Goal: Task Accomplishment & Management: Manage account settings

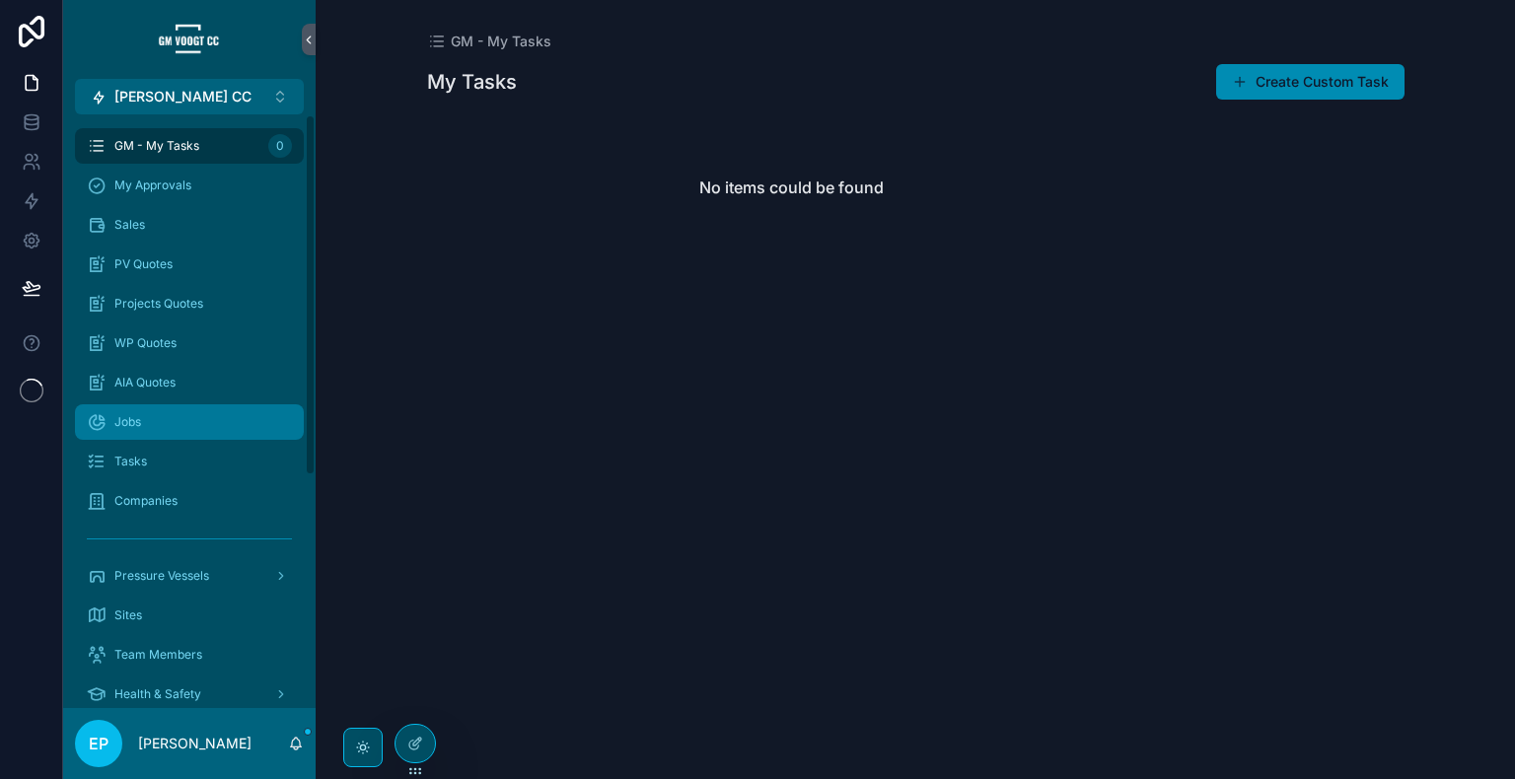
click at [171, 410] on div "Jobs" at bounding box center [189, 422] width 205 height 32
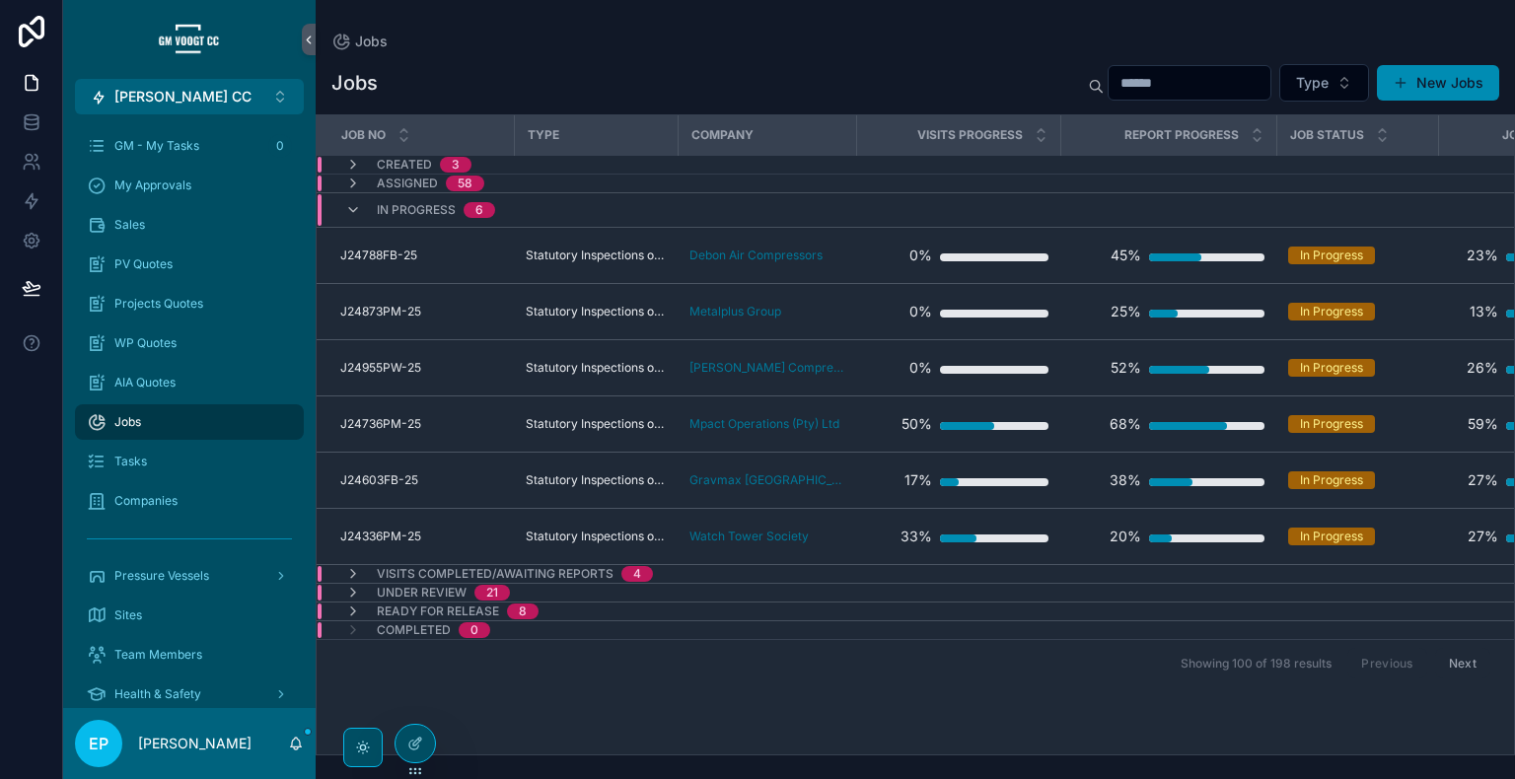
click at [1345, 15] on div "Jobs Jobs Type New Jobs Job No Type Company Visits Progress Report Progress Job…" at bounding box center [915, 377] width 1199 height 755
click at [1201, 94] on input "scrollable content" at bounding box center [1190, 83] width 162 height 28
paste input "**********"
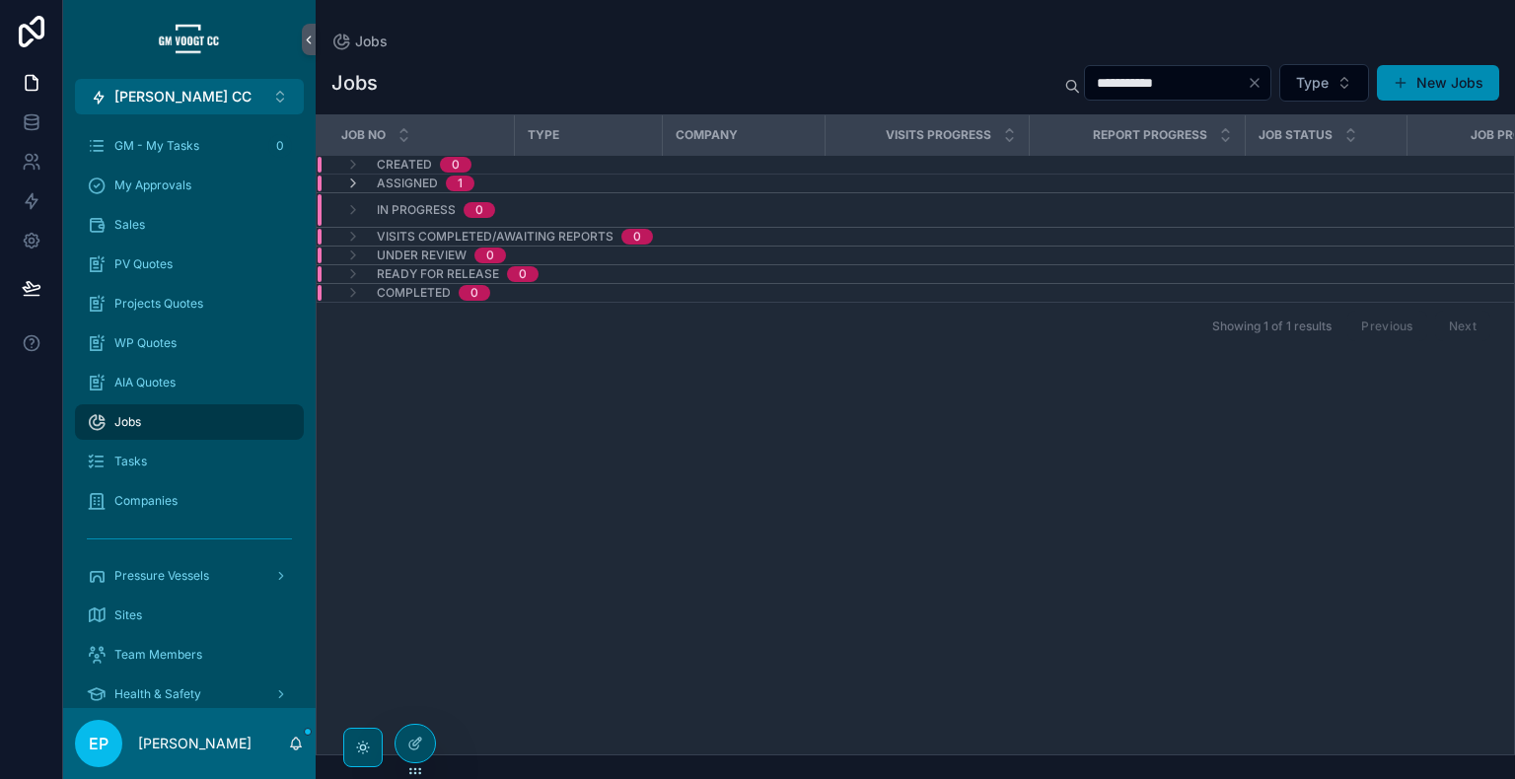
type input "**********"
click at [865, 181] on td "scrollable content" at bounding box center [927, 184] width 204 height 19
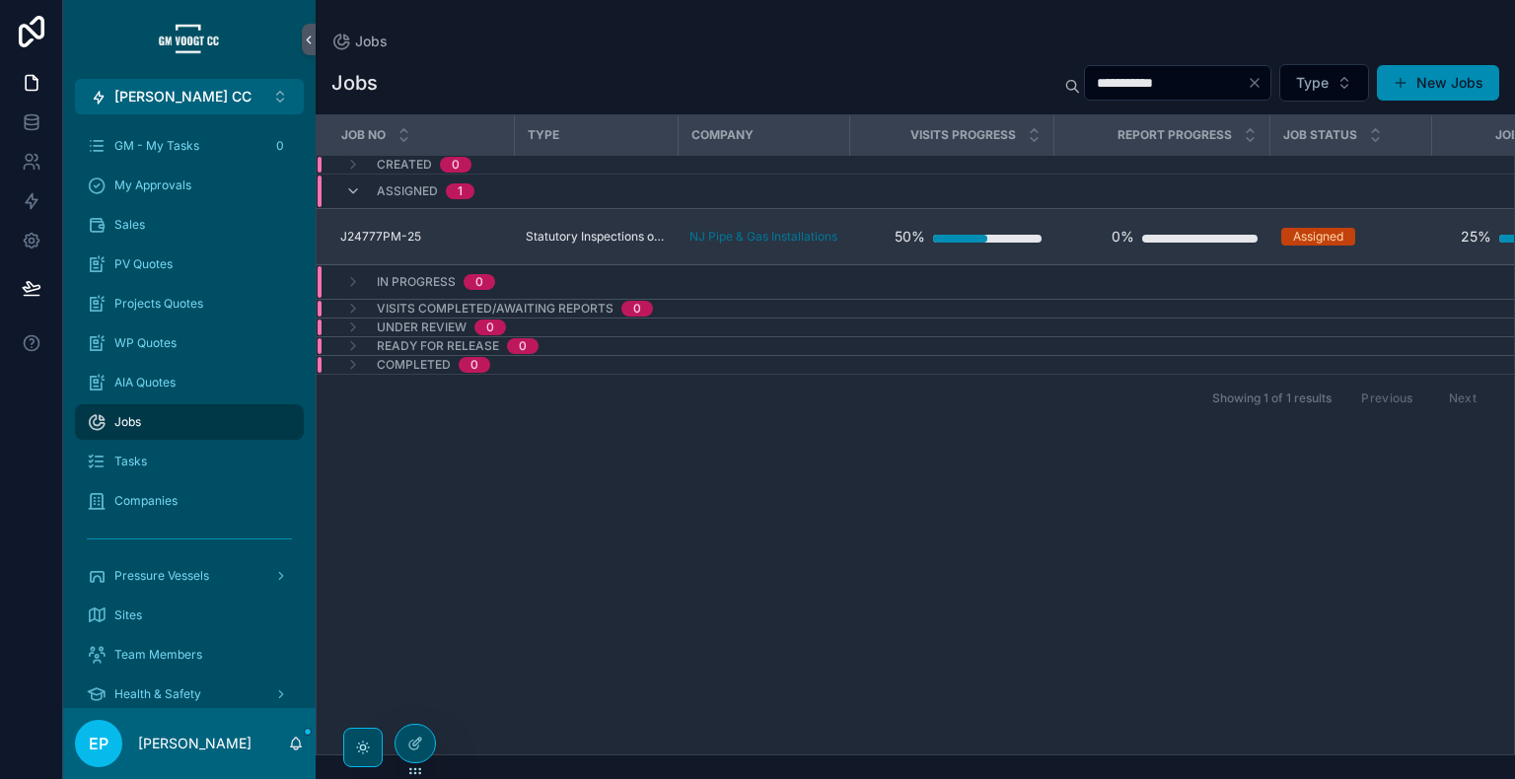
click at [860, 231] on td "50%" at bounding box center [951, 237] width 204 height 56
click at [876, 237] on div "50%" at bounding box center [951, 236] width 180 height 39
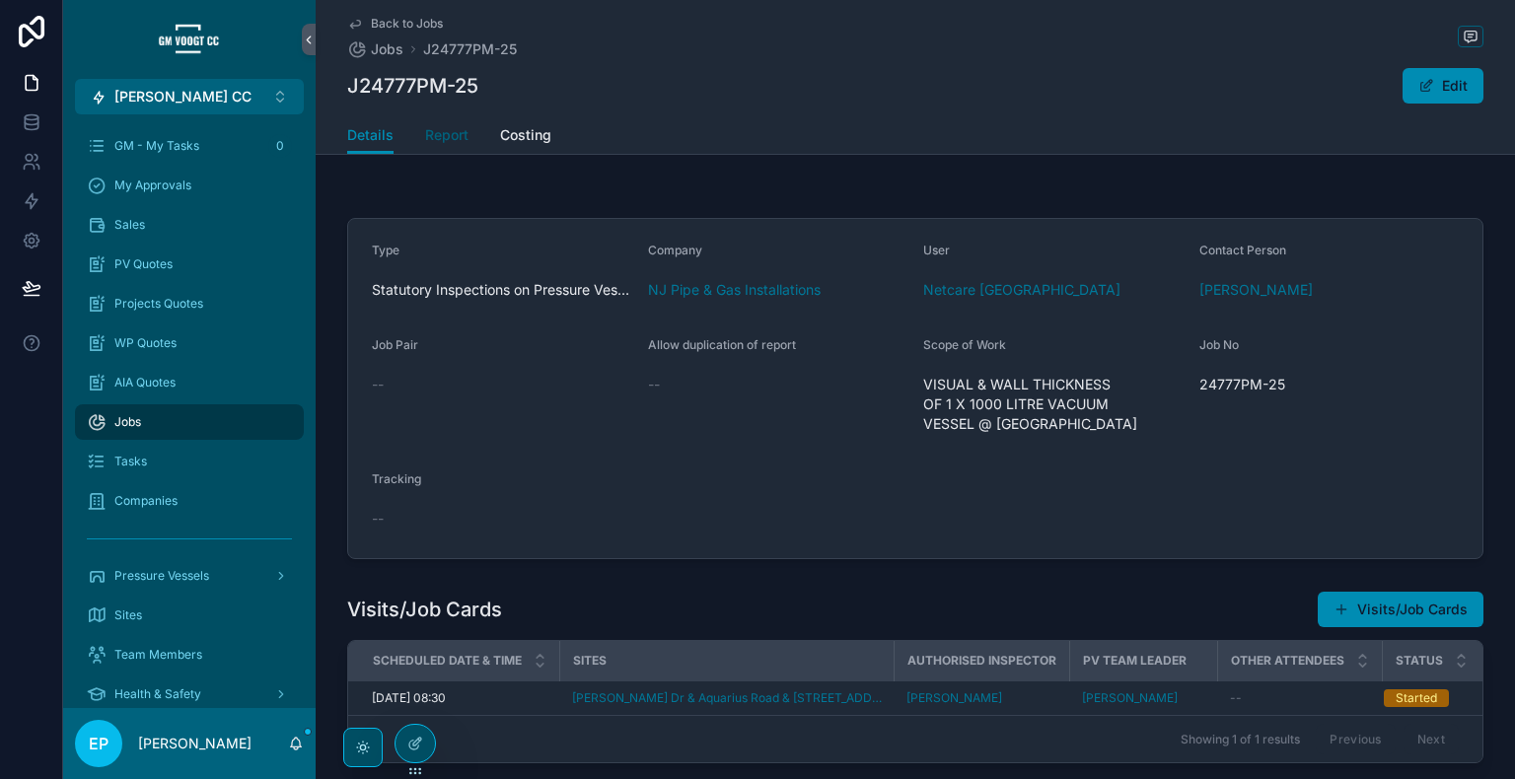
click at [434, 132] on span "Report" at bounding box center [446, 135] width 43 height 20
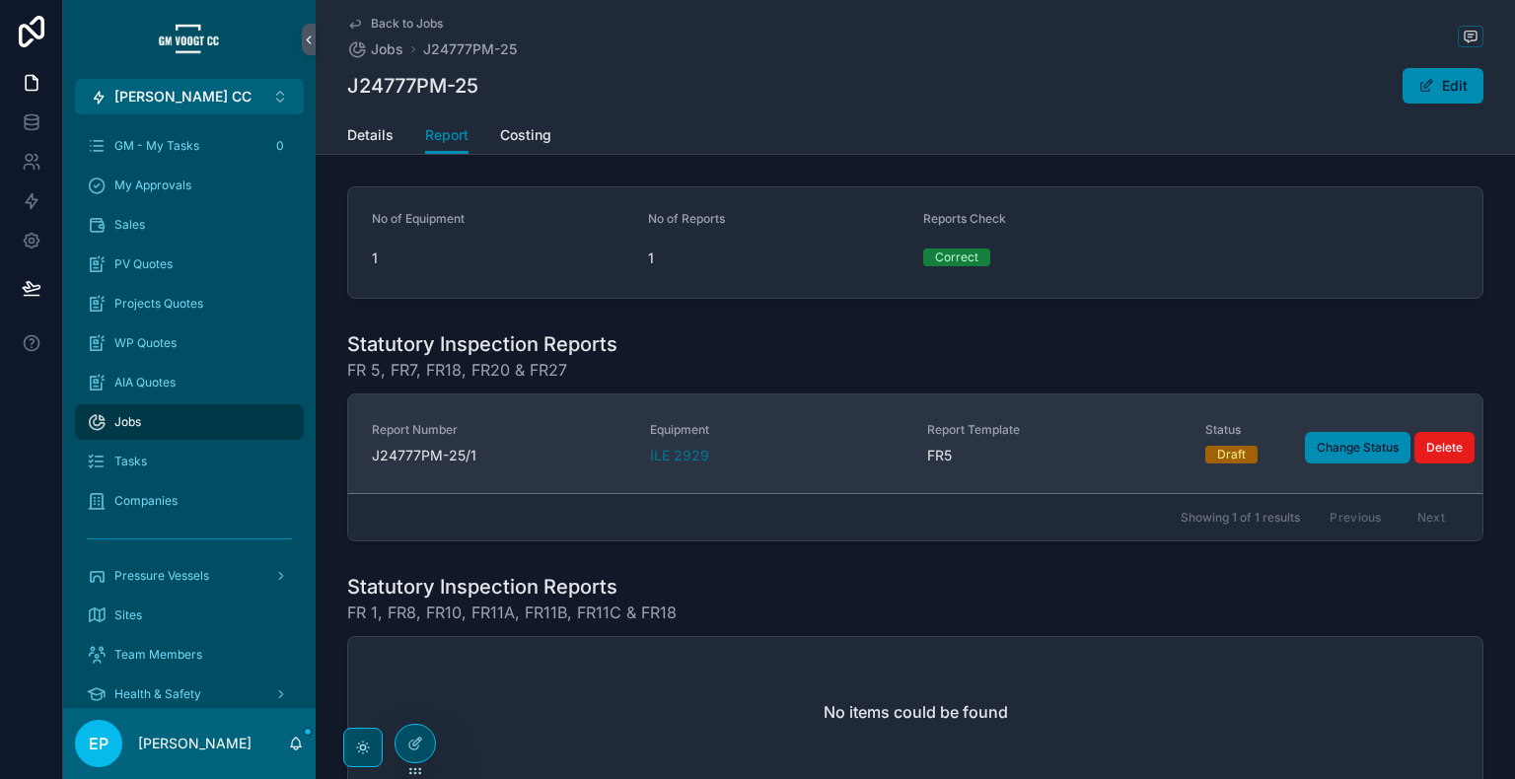
click at [1073, 449] on div "FR5" at bounding box center [1054, 456] width 254 height 20
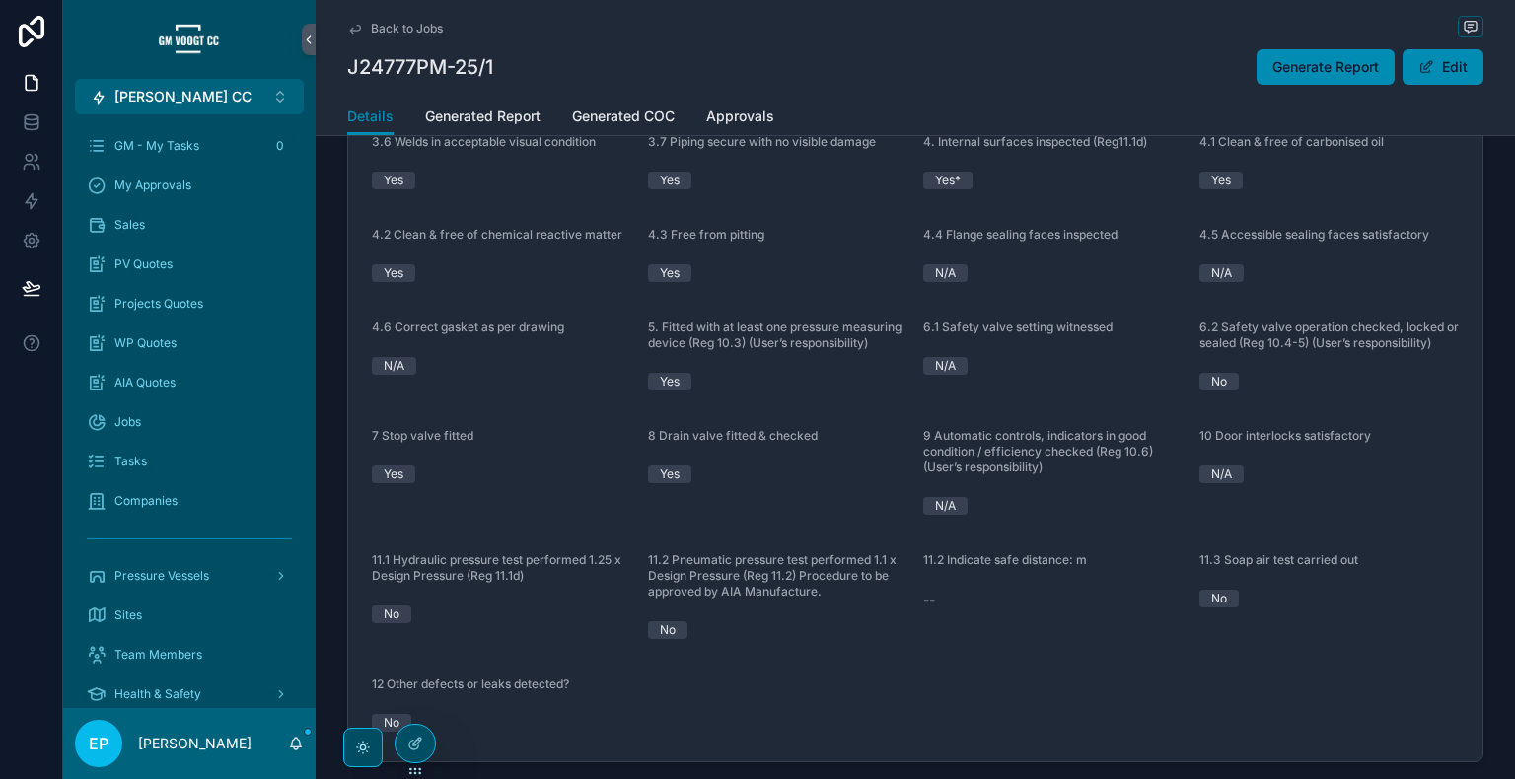
scroll to position [2375, 0]
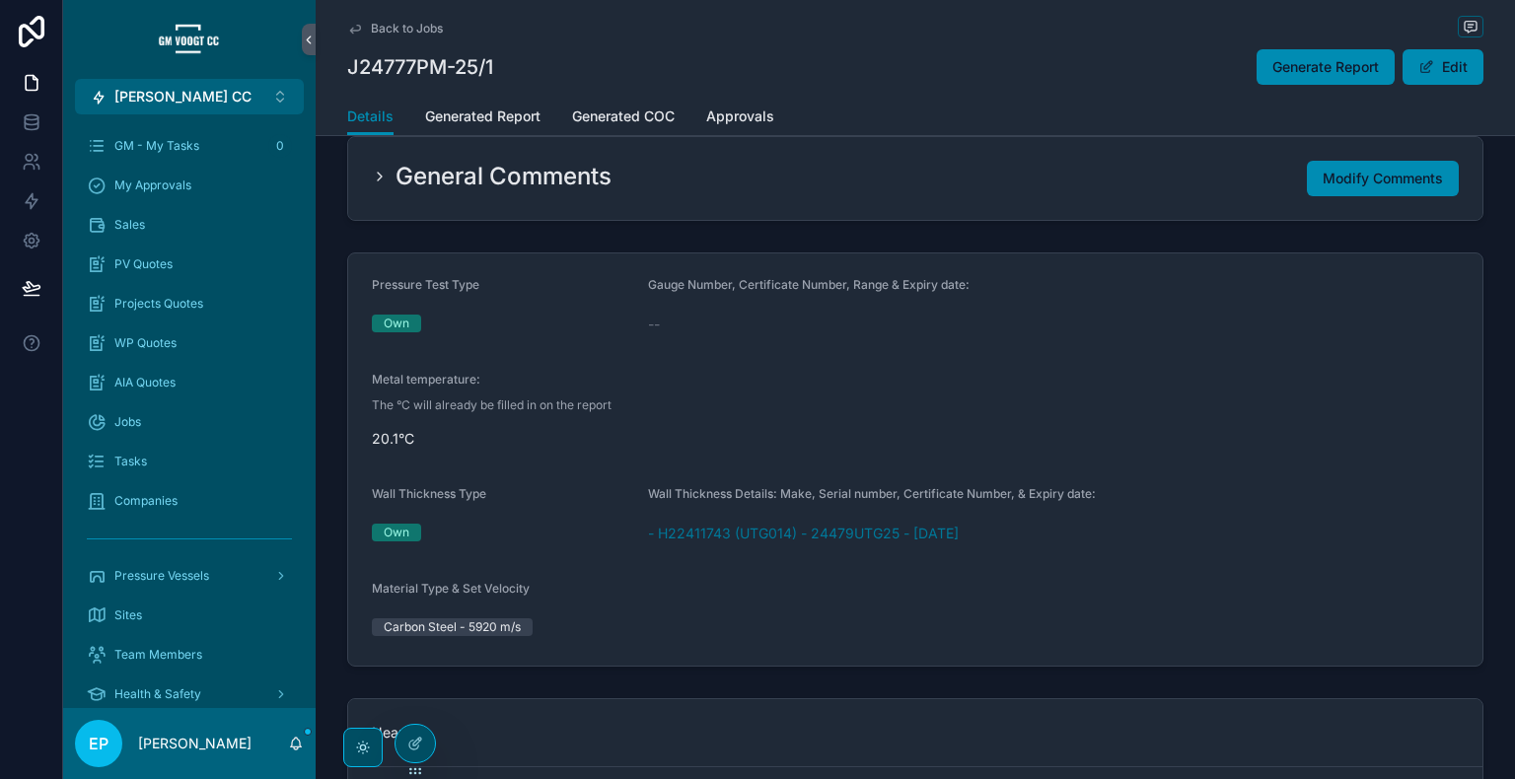
click at [372, 172] on icon "scrollable content" at bounding box center [380, 177] width 16 height 16
click at [372, 175] on icon "scrollable content" at bounding box center [380, 177] width 16 height 16
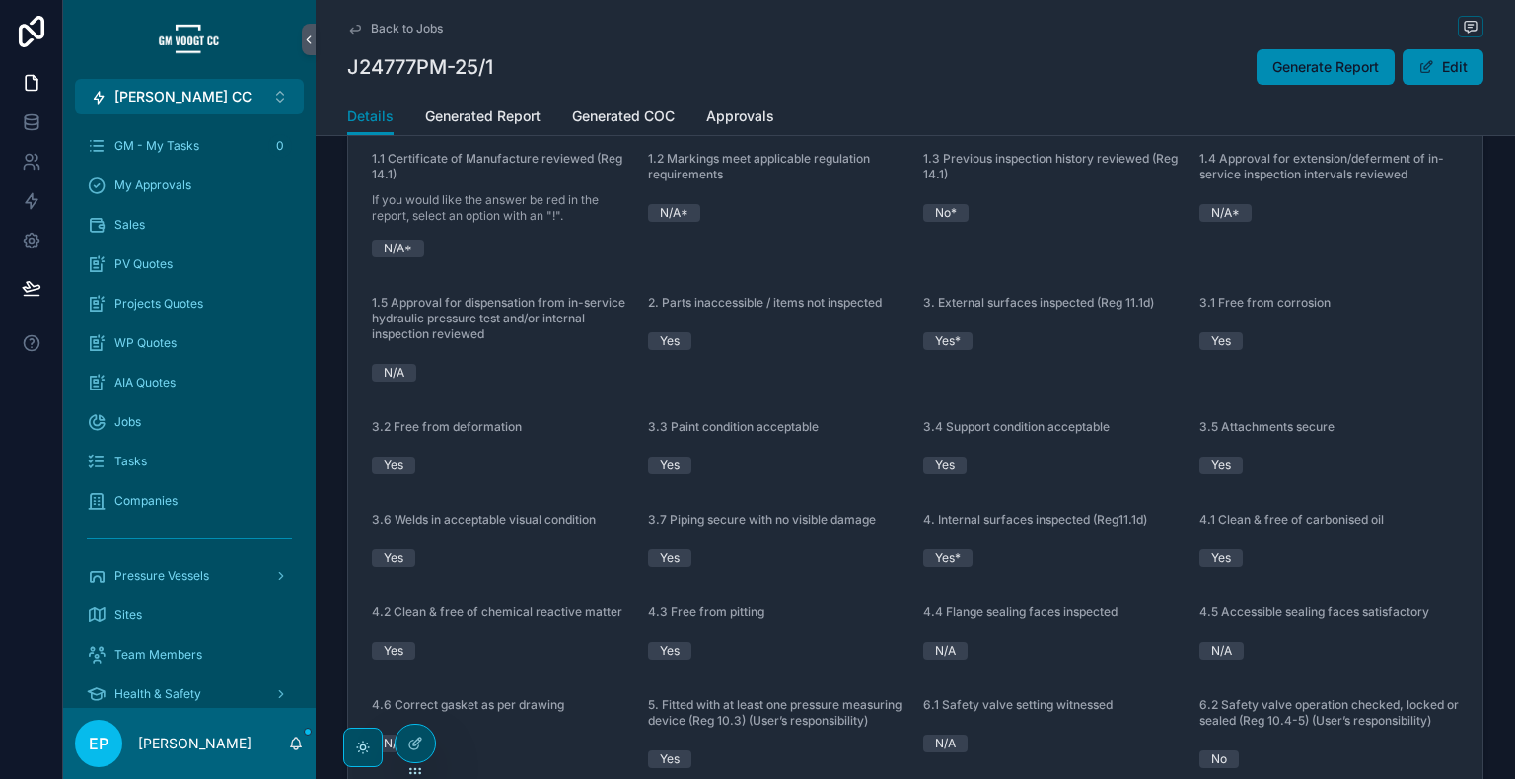
scroll to position [1224, 0]
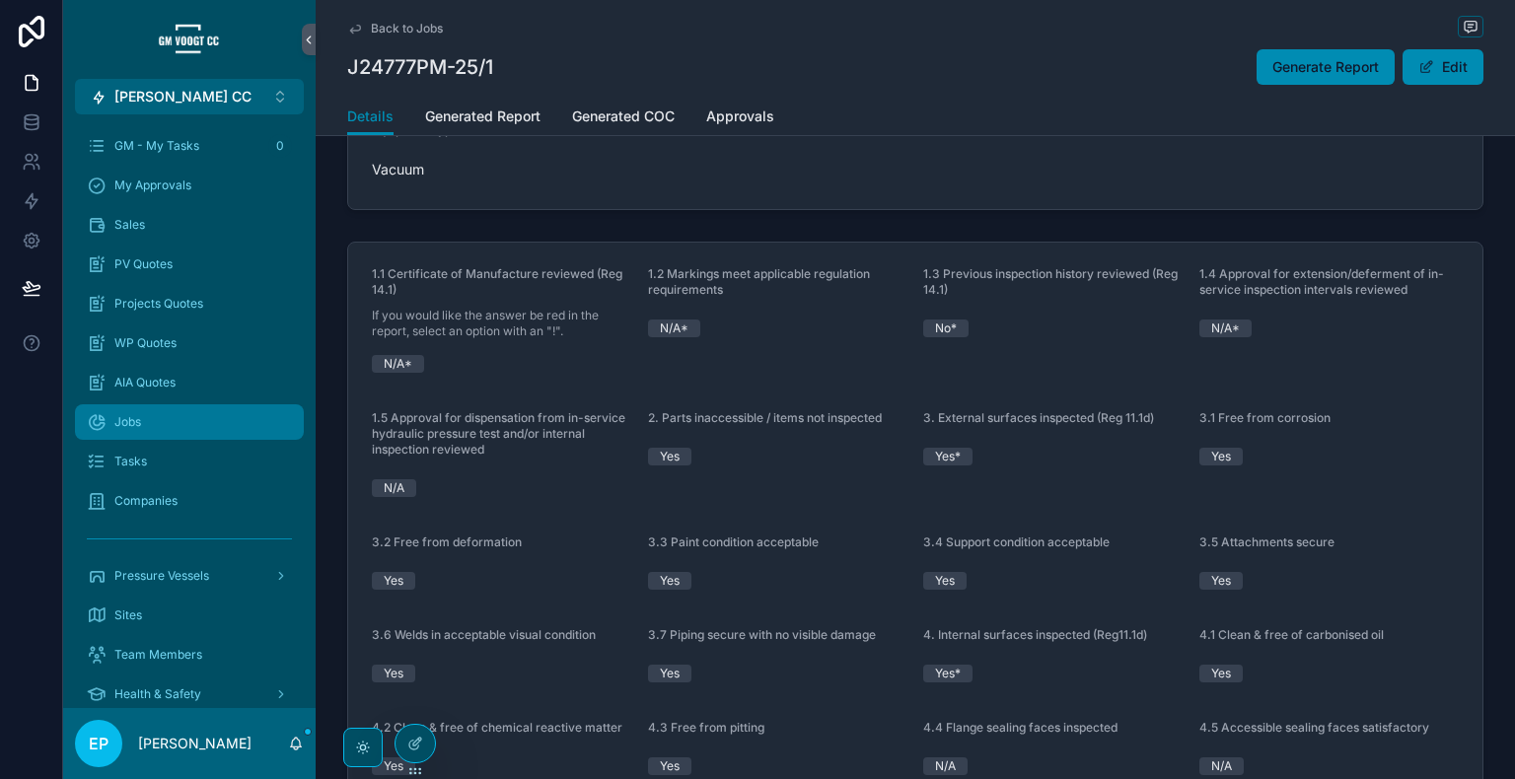
click at [180, 423] on div "Jobs" at bounding box center [189, 422] width 205 height 32
